Goal: Task Accomplishment & Management: Use online tool/utility

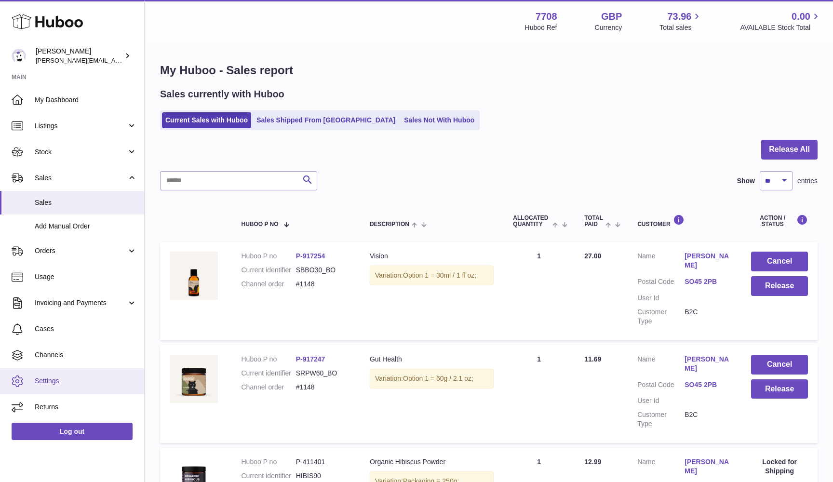
click at [65, 376] on span "Settings" at bounding box center [86, 380] width 102 height 9
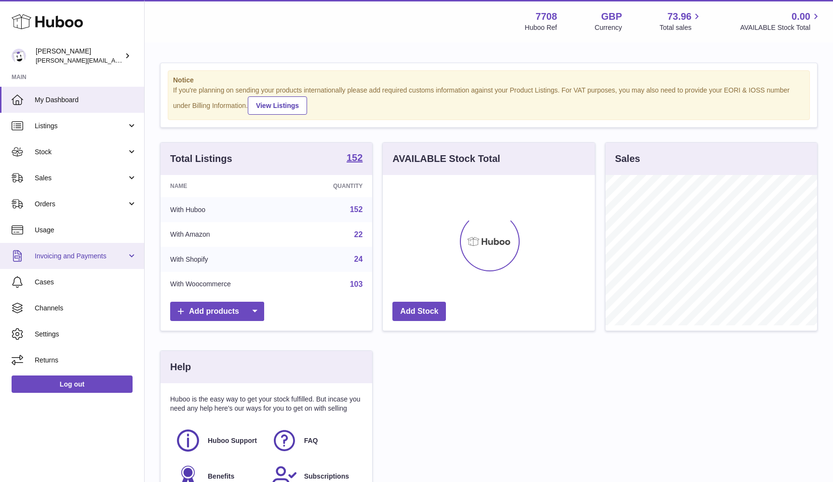
scroll to position [150, 212]
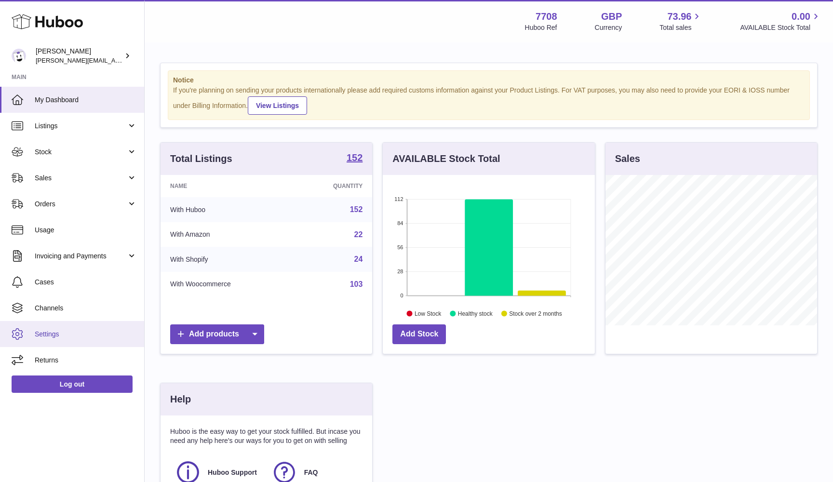
click at [56, 334] on span "Settings" at bounding box center [86, 334] width 102 height 9
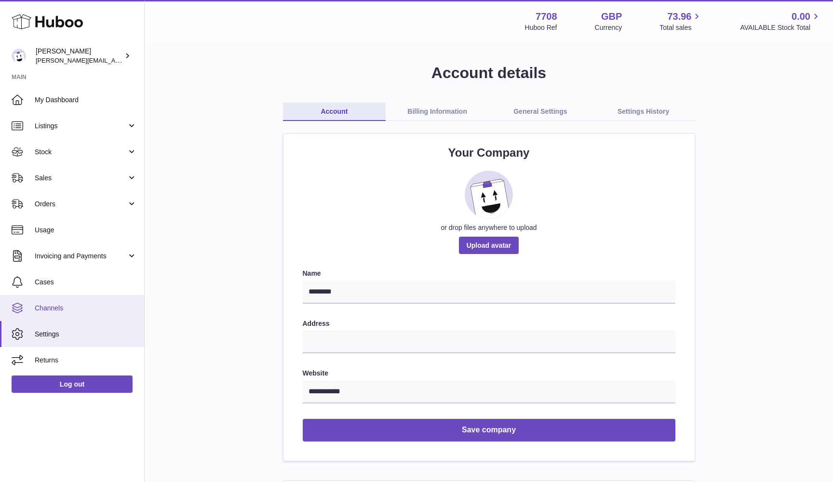
click at [57, 313] on link "Channels" at bounding box center [72, 308] width 144 height 26
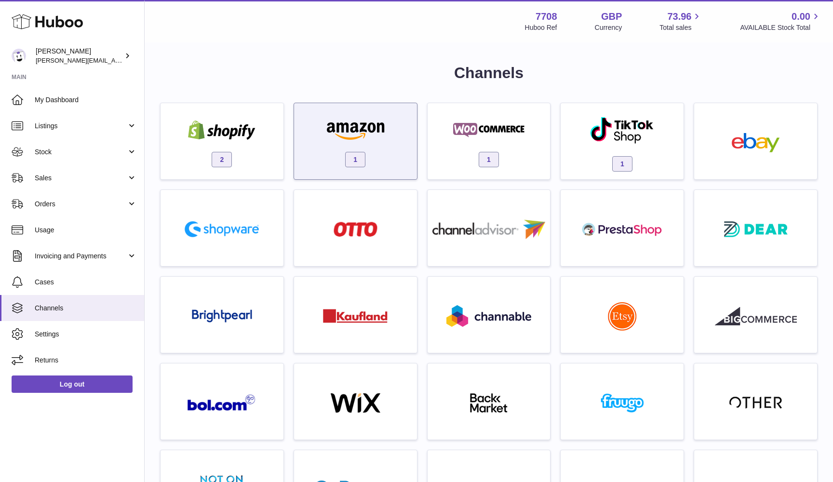
click at [360, 133] on img at bounding box center [355, 130] width 82 height 19
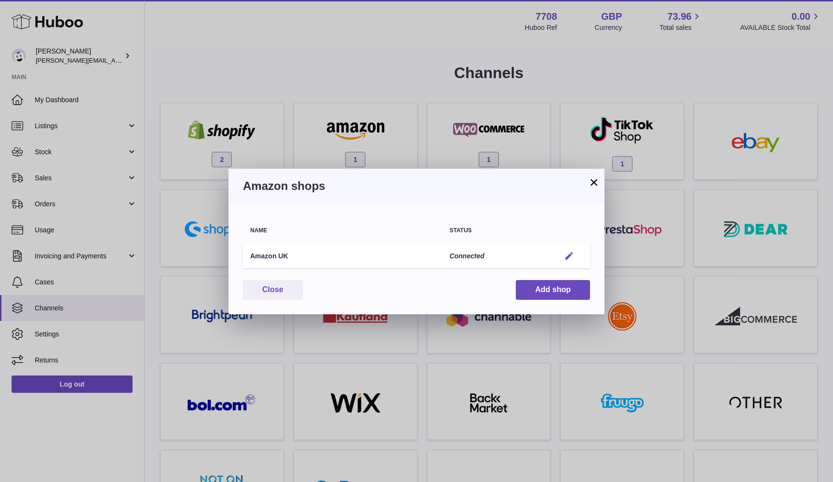
click at [569, 253] on em "button" at bounding box center [569, 256] width 10 height 10
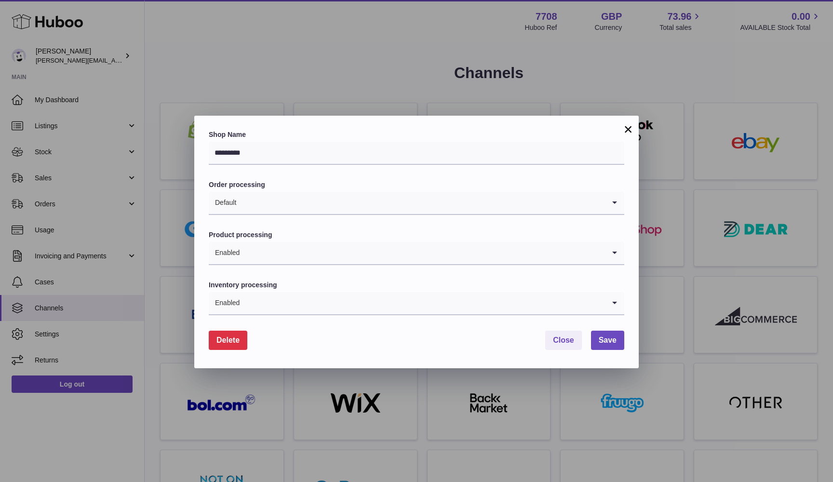
click at [628, 130] on button "×" at bounding box center [628, 129] width 12 height 12
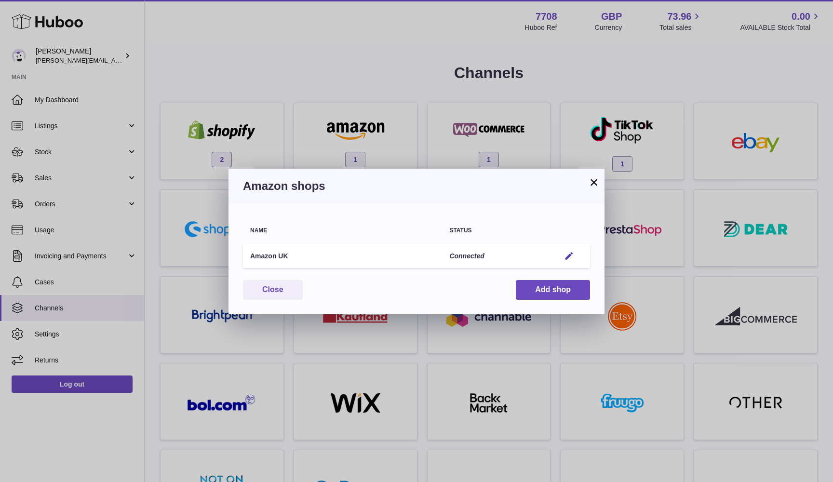
click at [591, 183] on button "×" at bounding box center [594, 182] width 12 height 12
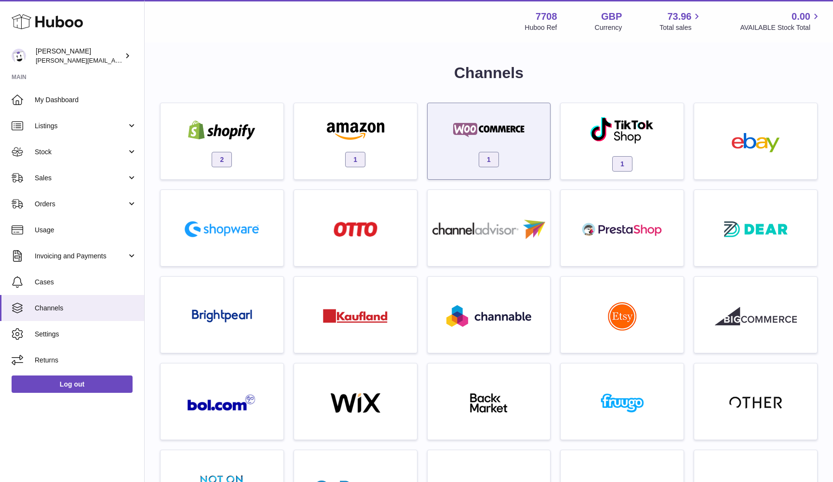
click at [472, 166] on div "1" at bounding box center [488, 144] width 113 height 62
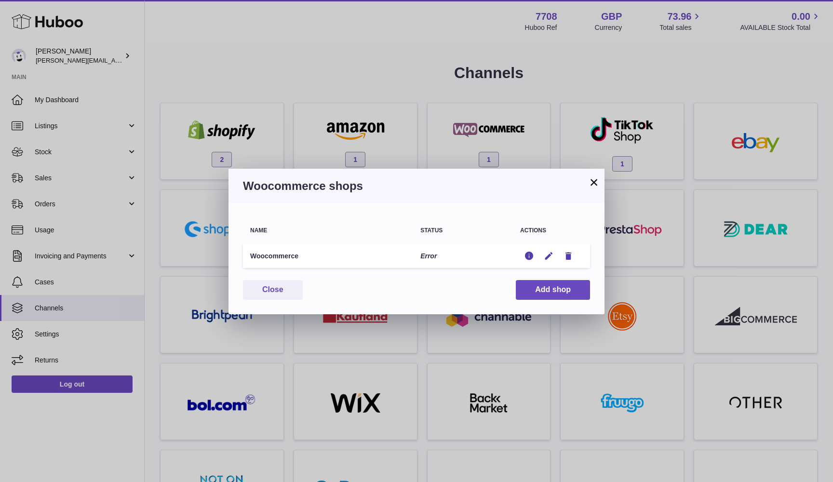
click at [430, 231] on div "Status" at bounding box center [462, 231] width 85 height 6
click at [426, 256] on td "Error" at bounding box center [463, 256] width 100 height 25
click at [457, 188] on h3 "Woocommerce shops" at bounding box center [416, 185] width 347 height 15
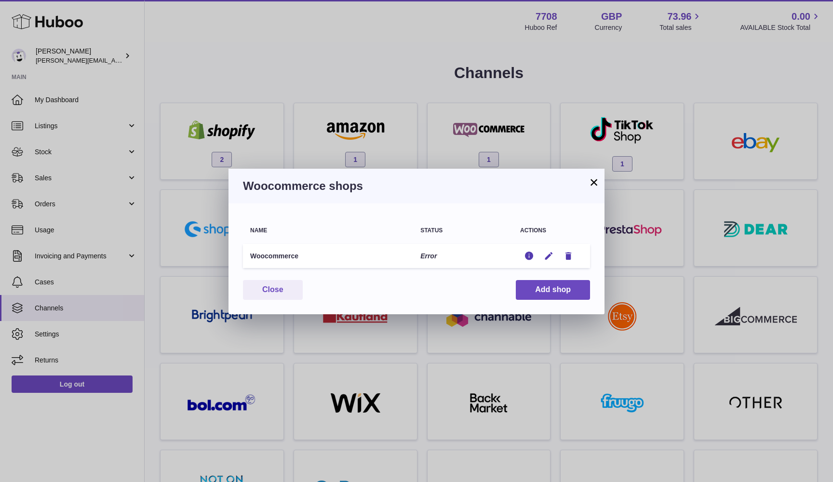
click at [594, 182] on button "×" at bounding box center [594, 182] width 12 height 12
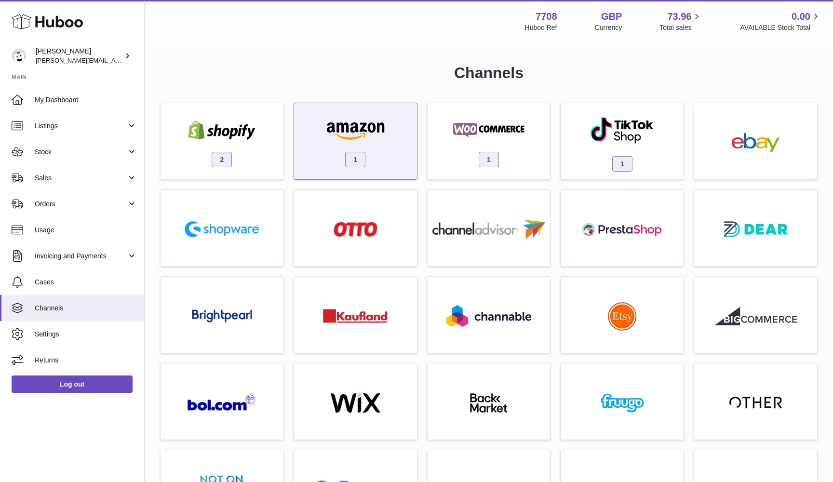
click at [384, 142] on div "1" at bounding box center [355, 144] width 113 height 62
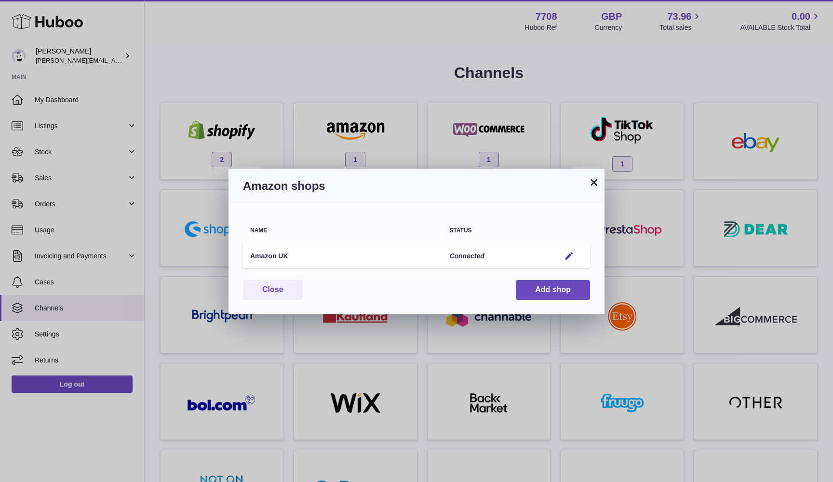
click at [594, 180] on button "×" at bounding box center [594, 182] width 12 height 12
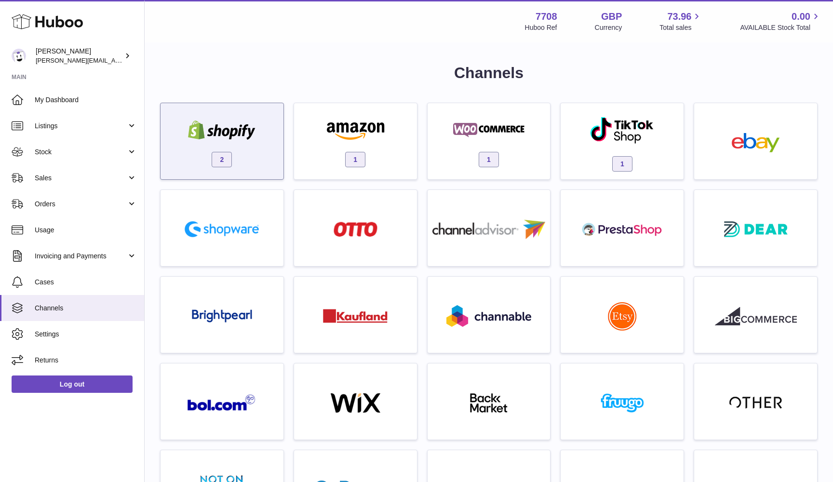
click at [226, 121] on img at bounding box center [222, 130] width 82 height 19
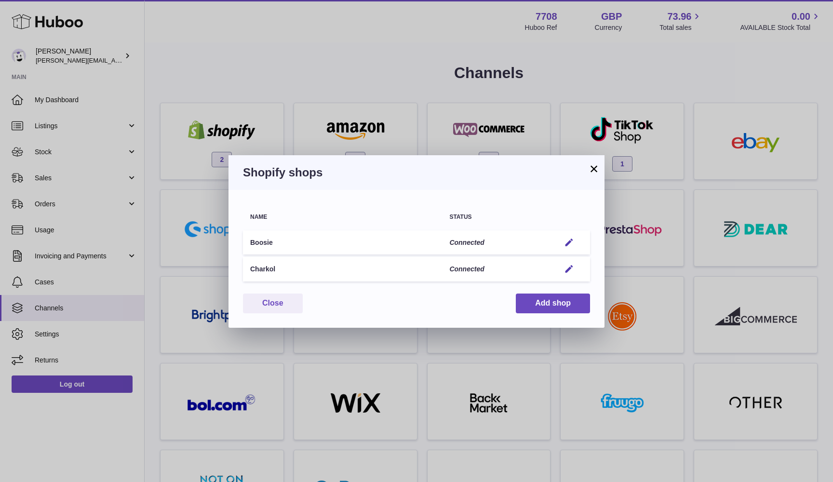
click at [594, 168] on button "×" at bounding box center [594, 169] width 12 height 12
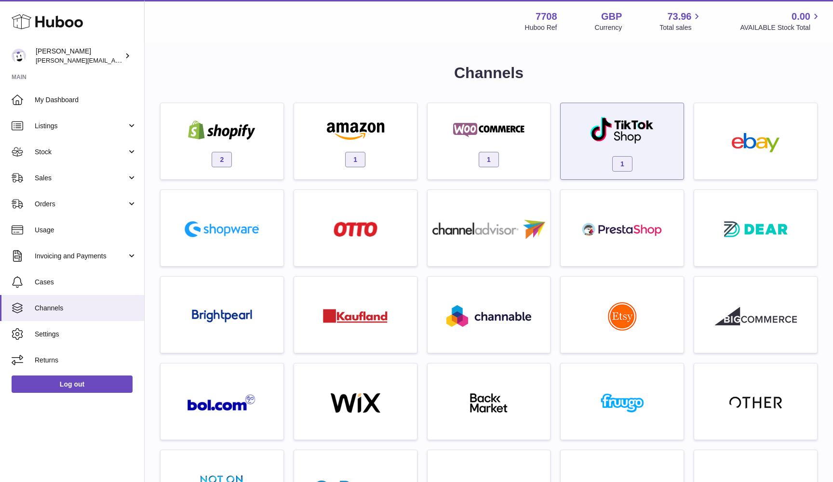
click at [654, 136] on img at bounding box center [622, 130] width 65 height 28
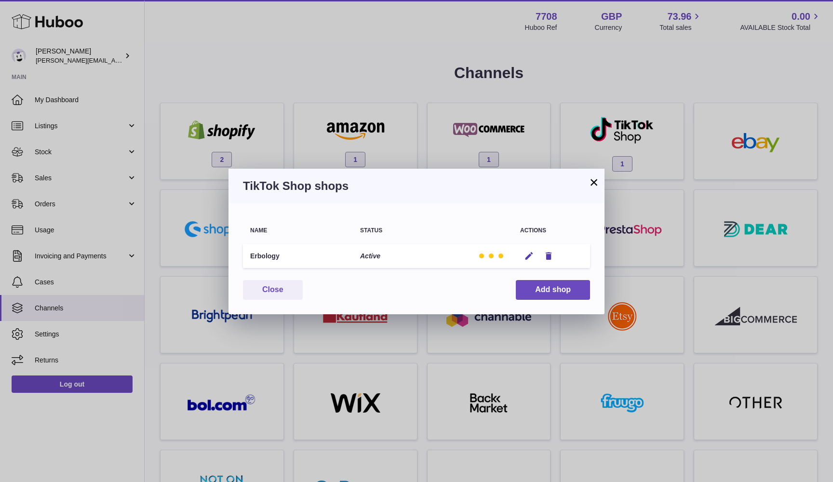
click at [592, 183] on button "×" at bounding box center [594, 182] width 12 height 12
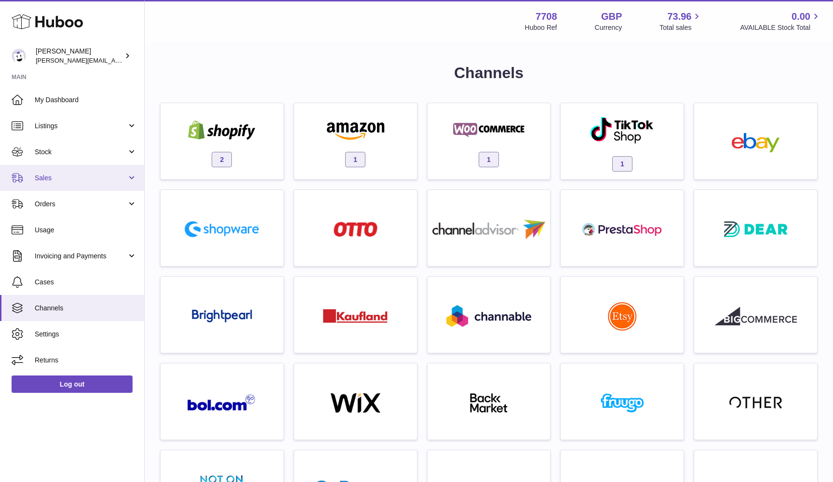
click at [47, 177] on span "Sales" at bounding box center [81, 178] width 92 height 9
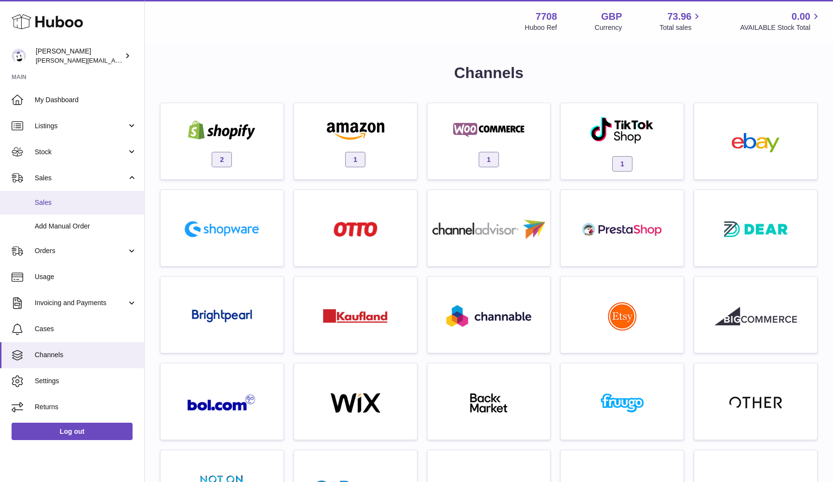
click at [46, 204] on span "Sales" at bounding box center [86, 202] width 102 height 9
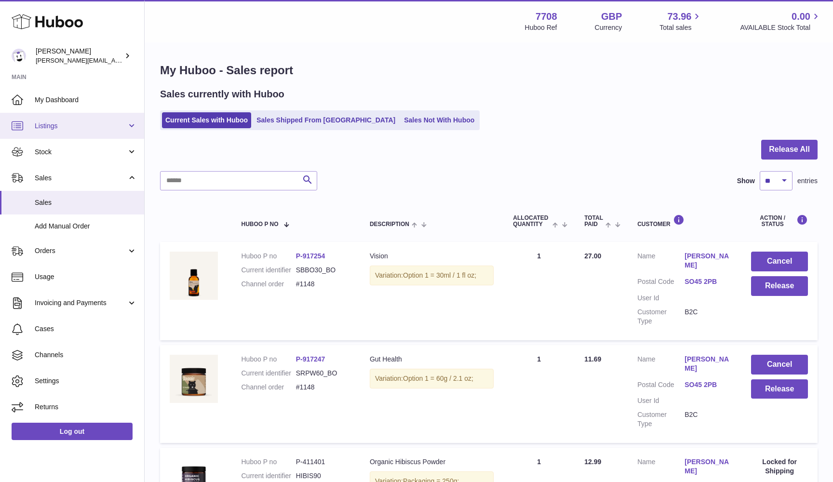
click at [59, 129] on link "Listings" at bounding box center [72, 126] width 144 height 26
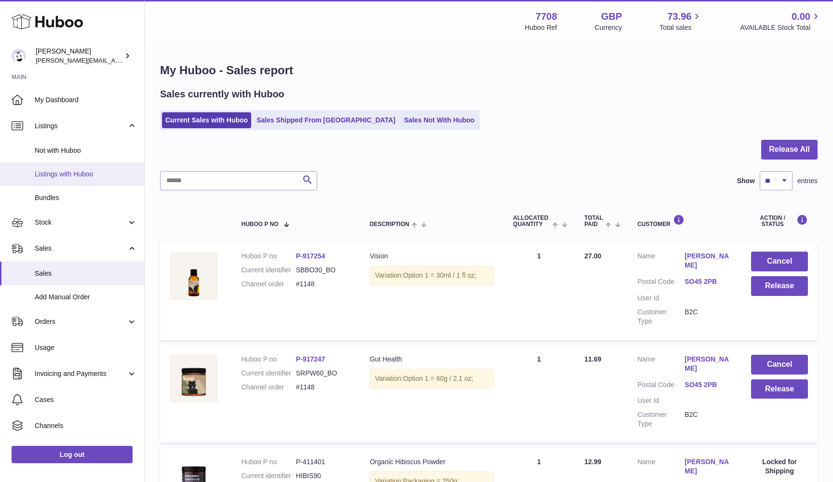
click at [57, 167] on link "Listings with Huboo" at bounding box center [72, 174] width 144 height 24
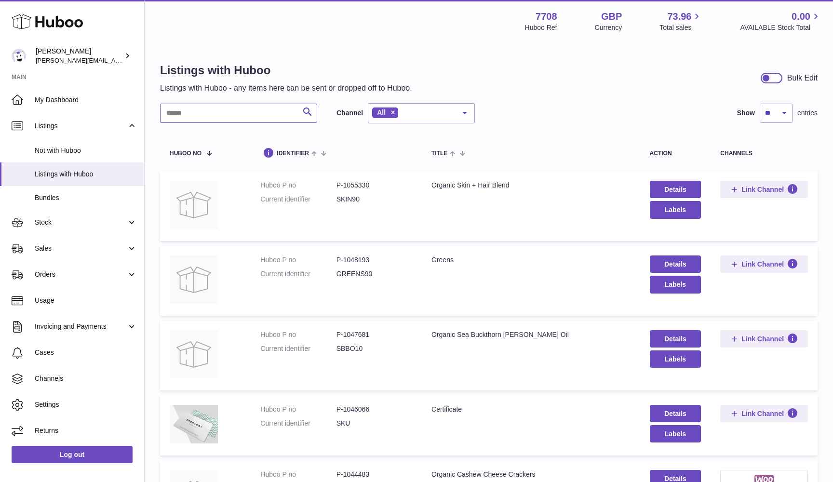
click at [201, 113] on input "text" at bounding box center [238, 113] width 157 height 19
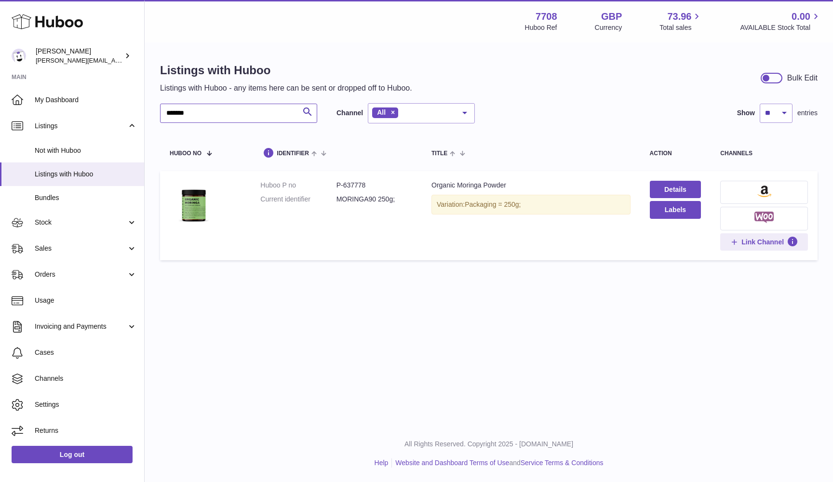
type input "*******"
click at [763, 186] on img at bounding box center [764, 192] width 14 height 12
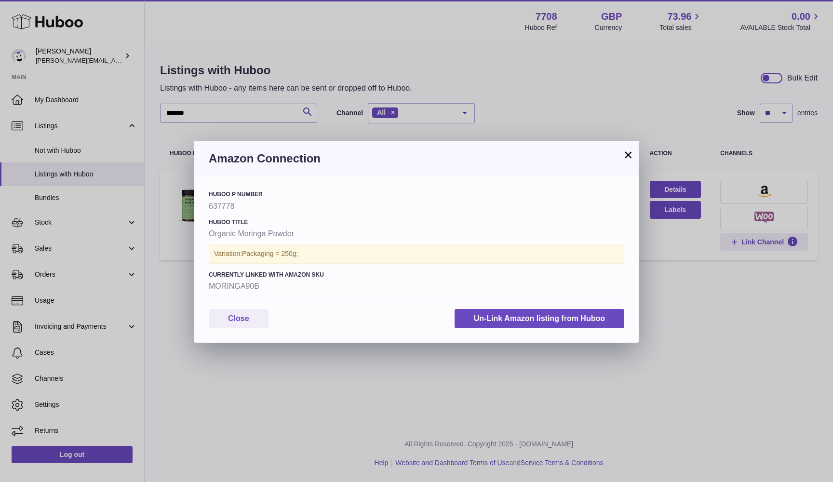
click at [236, 286] on strong "MORINGA90B" at bounding box center [417, 286] width 416 height 11
click at [236, 316] on button "Close" at bounding box center [239, 319] width 60 height 20
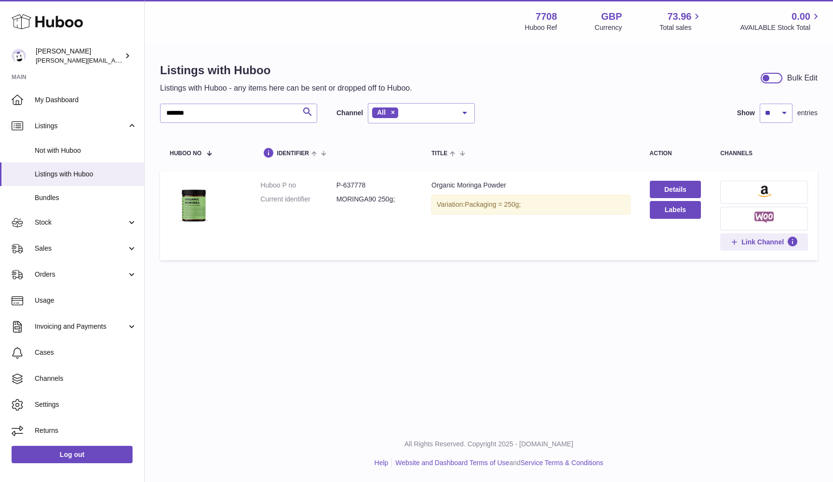
click at [405, 355] on div "Menu Huboo 7708 Huboo Ref GBP Currency 73.96 Total sales 0.00 AVAILABLE Stock T…" at bounding box center [489, 212] width 688 height 425
click at [53, 151] on span "Not with Huboo" at bounding box center [86, 150] width 102 height 9
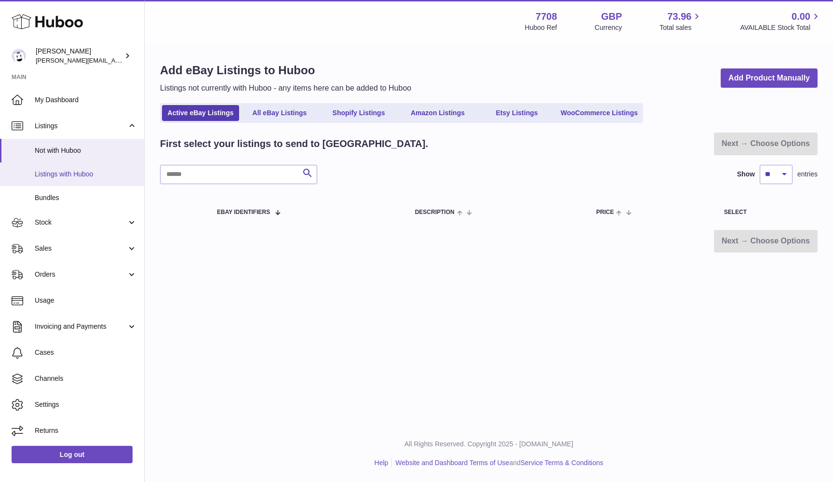
click at [58, 173] on span "Listings with Huboo" at bounding box center [86, 174] width 102 height 9
